Goal: Navigation & Orientation: Find specific page/section

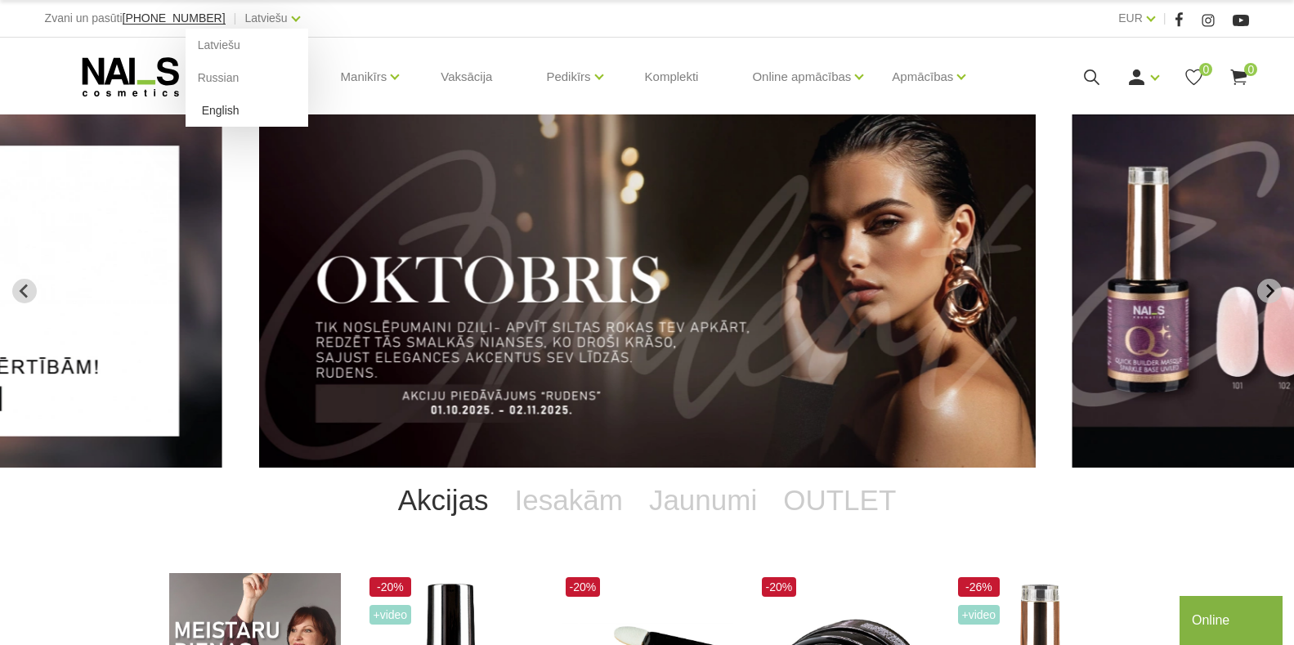
click at [205, 112] on link "English" at bounding box center [247, 110] width 123 height 33
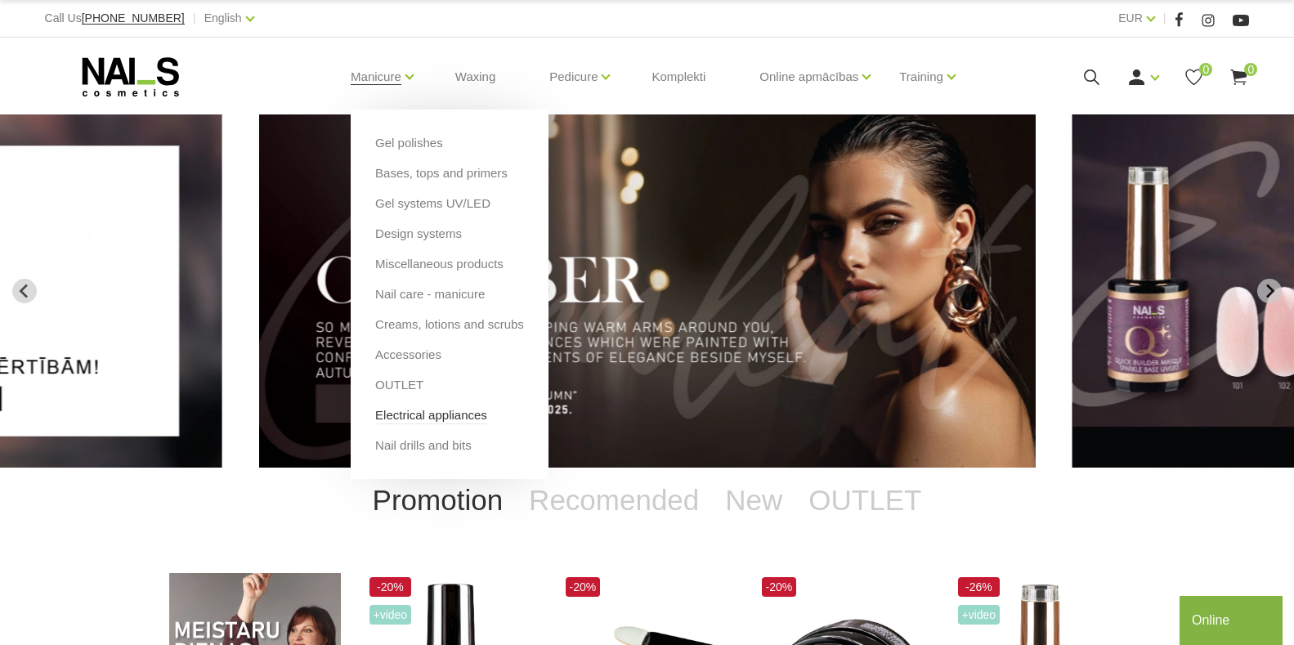
click at [414, 419] on link "Electrical appliances" at bounding box center [431, 415] width 112 height 18
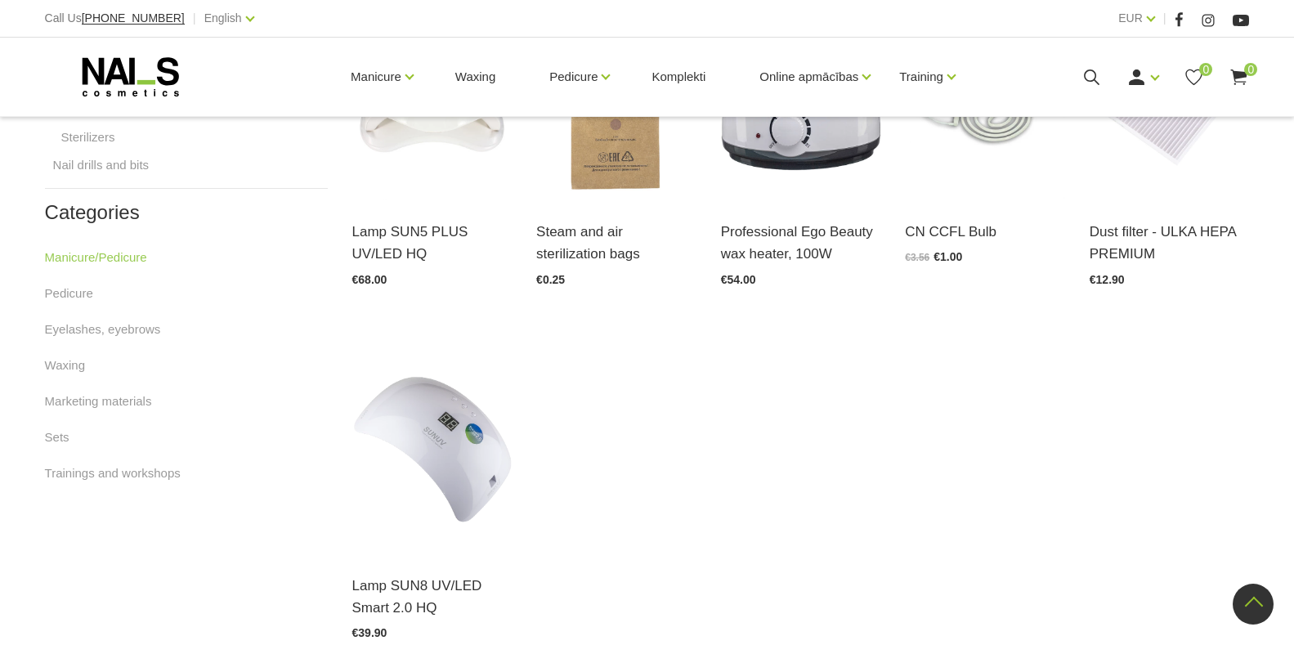
scroll to position [899, 0]
